Goal: Task Accomplishment & Management: Complete application form

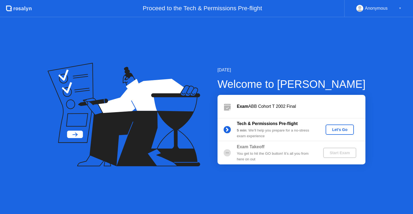
click at [331, 126] on button "Let's Go" at bounding box center [340, 129] width 28 height 10
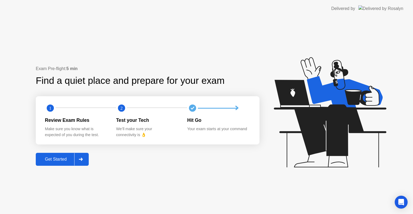
click at [71, 162] on div "Get Started" at bounding box center [55, 159] width 37 height 5
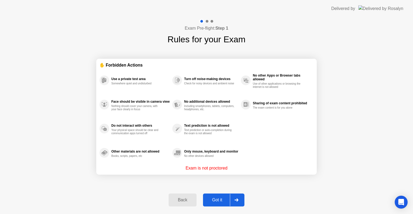
click at [238, 203] on div at bounding box center [236, 200] width 13 height 12
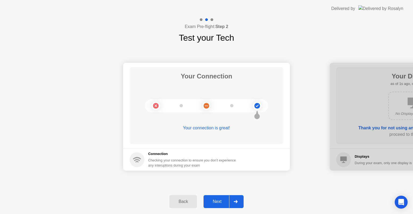
click at [238, 203] on div at bounding box center [235, 201] width 13 height 12
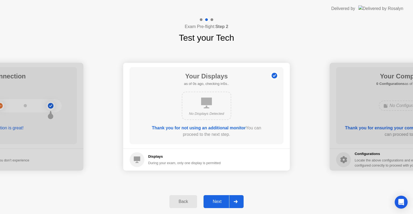
click at [238, 203] on div at bounding box center [235, 201] width 13 height 12
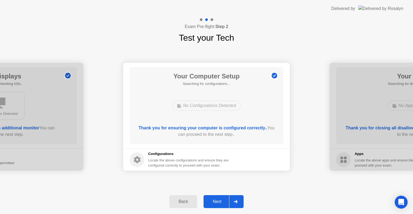
click at [238, 203] on div at bounding box center [235, 201] width 13 height 12
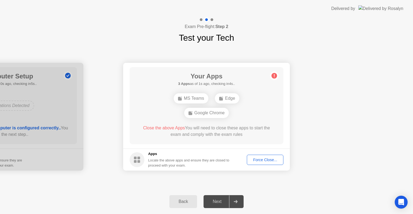
click at [273, 159] on div "Force Close..." at bounding box center [265, 159] width 33 height 4
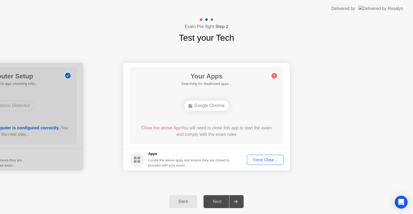
click at [154, 118] on div "Your Apps Searching for disallowed apps... Google Chrome Close the above App Yo…" at bounding box center [207, 105] width 154 height 77
click at [154, 118] on div "Your Apps 1 App as of 0s ago, checking in5s.. Google Chrome Close the above App…" at bounding box center [207, 105] width 154 height 77
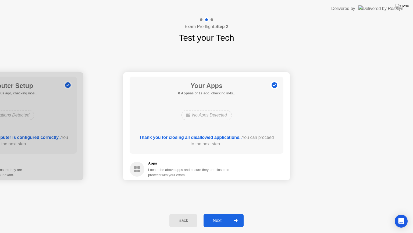
click at [220, 213] on div "Next" at bounding box center [217, 220] width 24 height 5
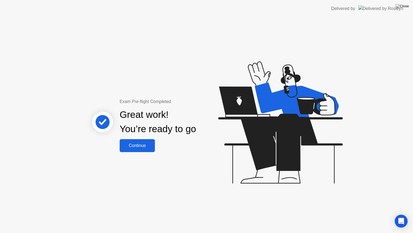
click at [138, 147] on div "Continue" at bounding box center [137, 145] width 32 height 5
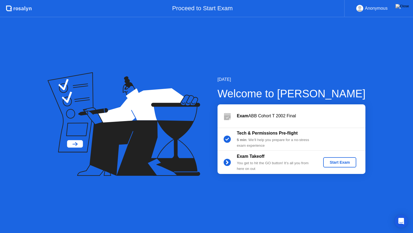
click at [335, 157] on button "Start Exam" at bounding box center [340, 162] width 33 height 10
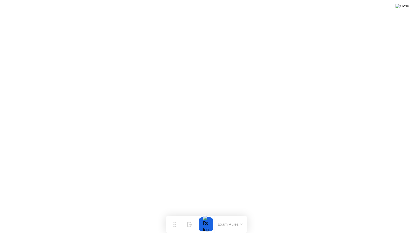
click at [404, 8] on img at bounding box center [402, 6] width 13 height 4
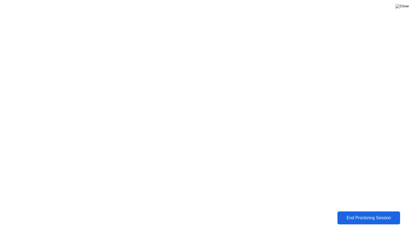
click at [358, 213] on div "End Proctoring Session" at bounding box center [368, 217] width 59 height 5
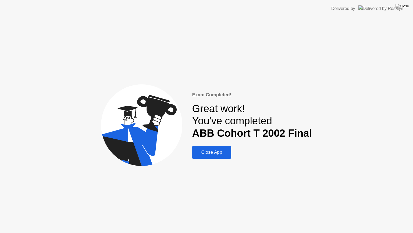
click at [221, 153] on div "Close App" at bounding box center [212, 151] width 36 height 5
